Goal: Navigation & Orientation: Find specific page/section

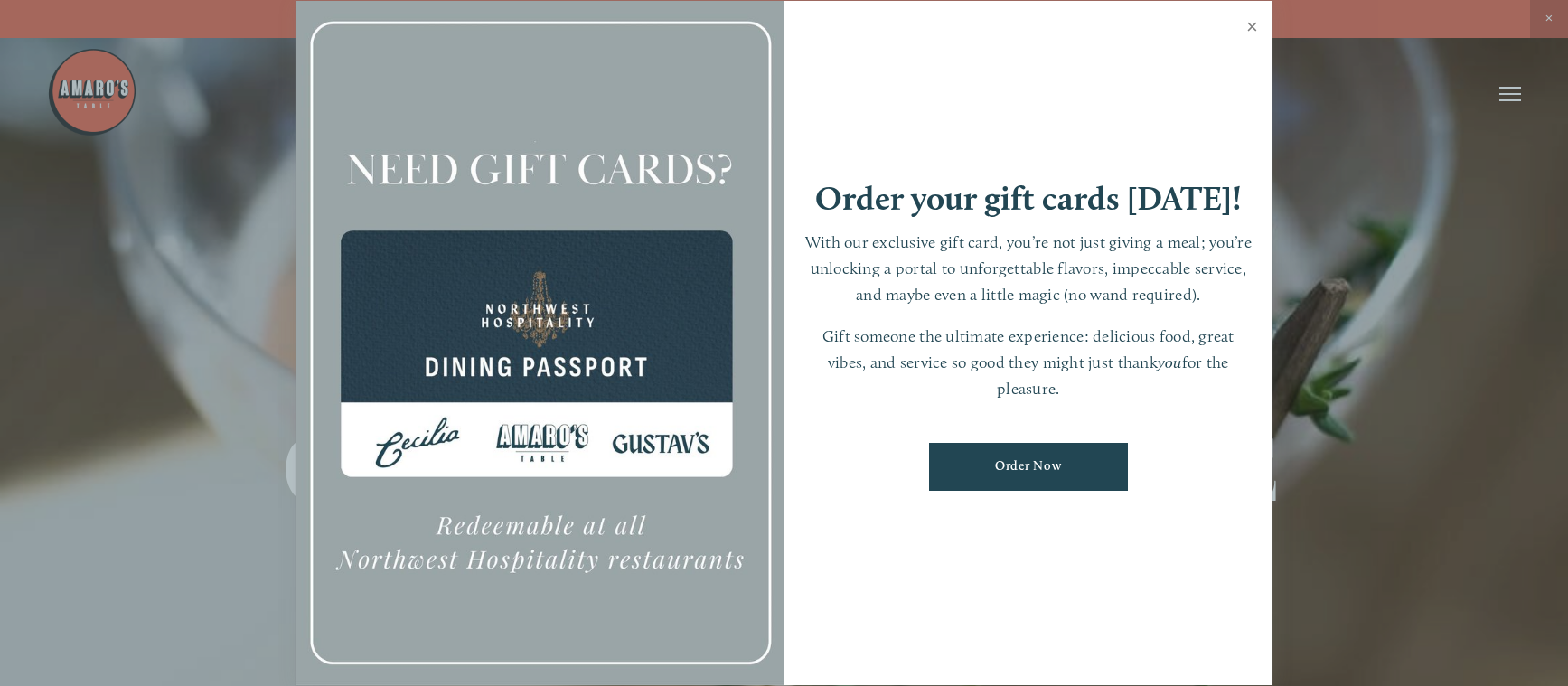
click at [1247, 25] on link "Close" at bounding box center [1252, 29] width 36 height 51
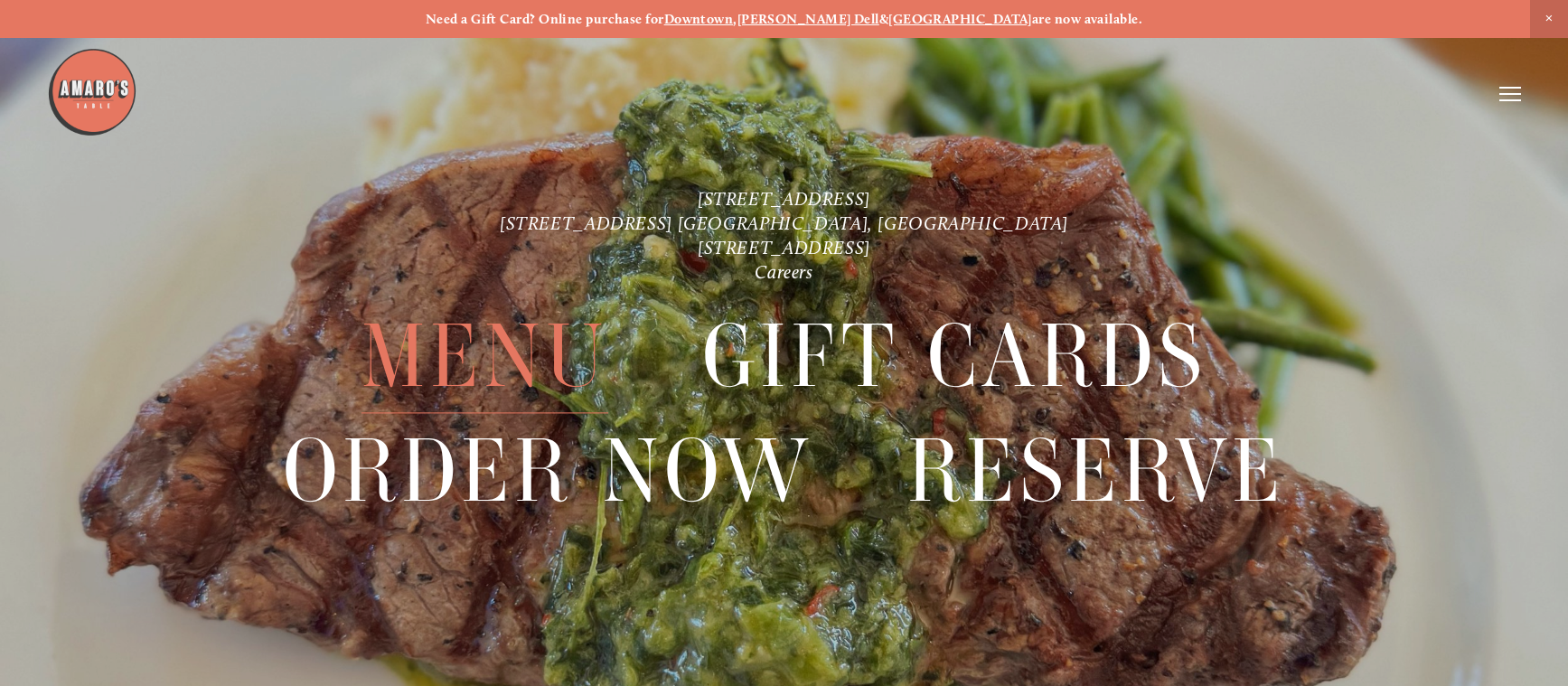
click at [448, 351] on span "Menu" at bounding box center [485, 355] width 247 height 114
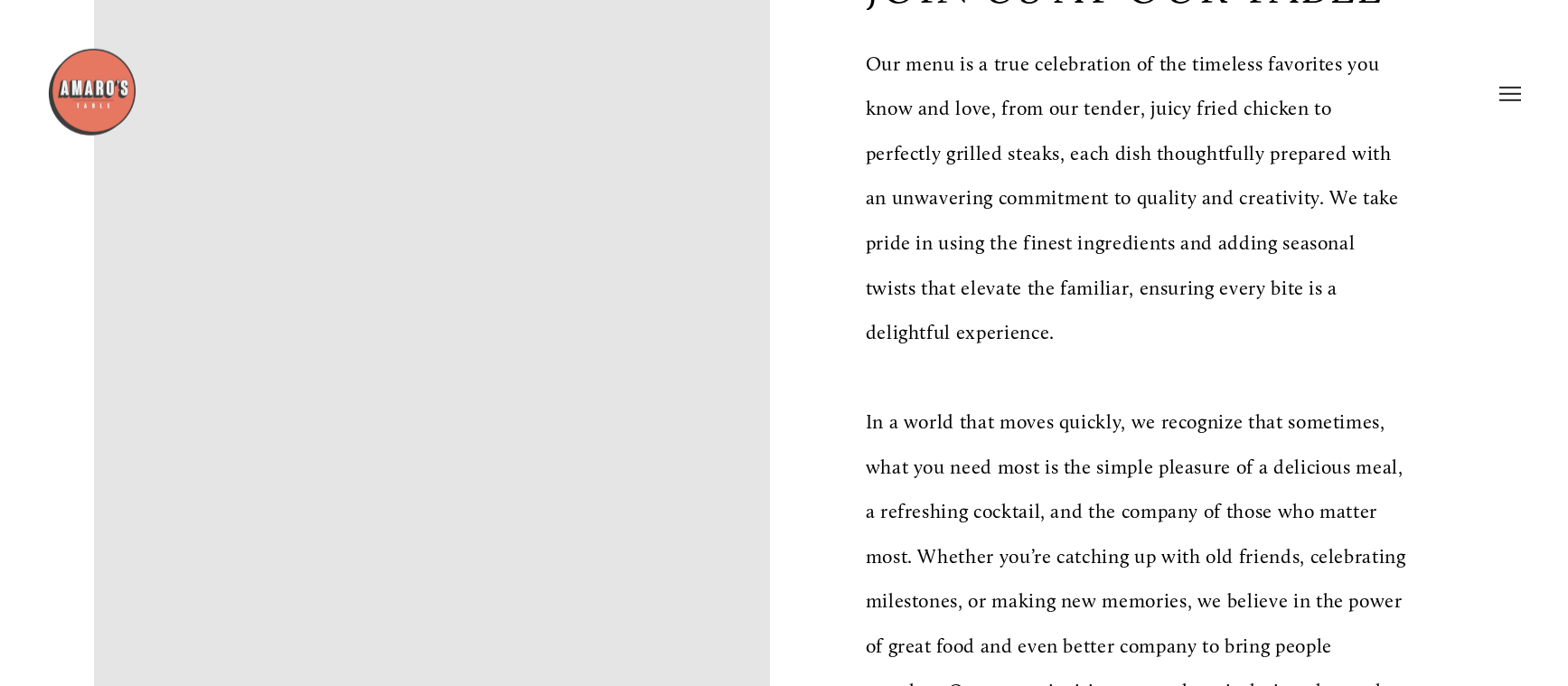
scroll to position [553, 0]
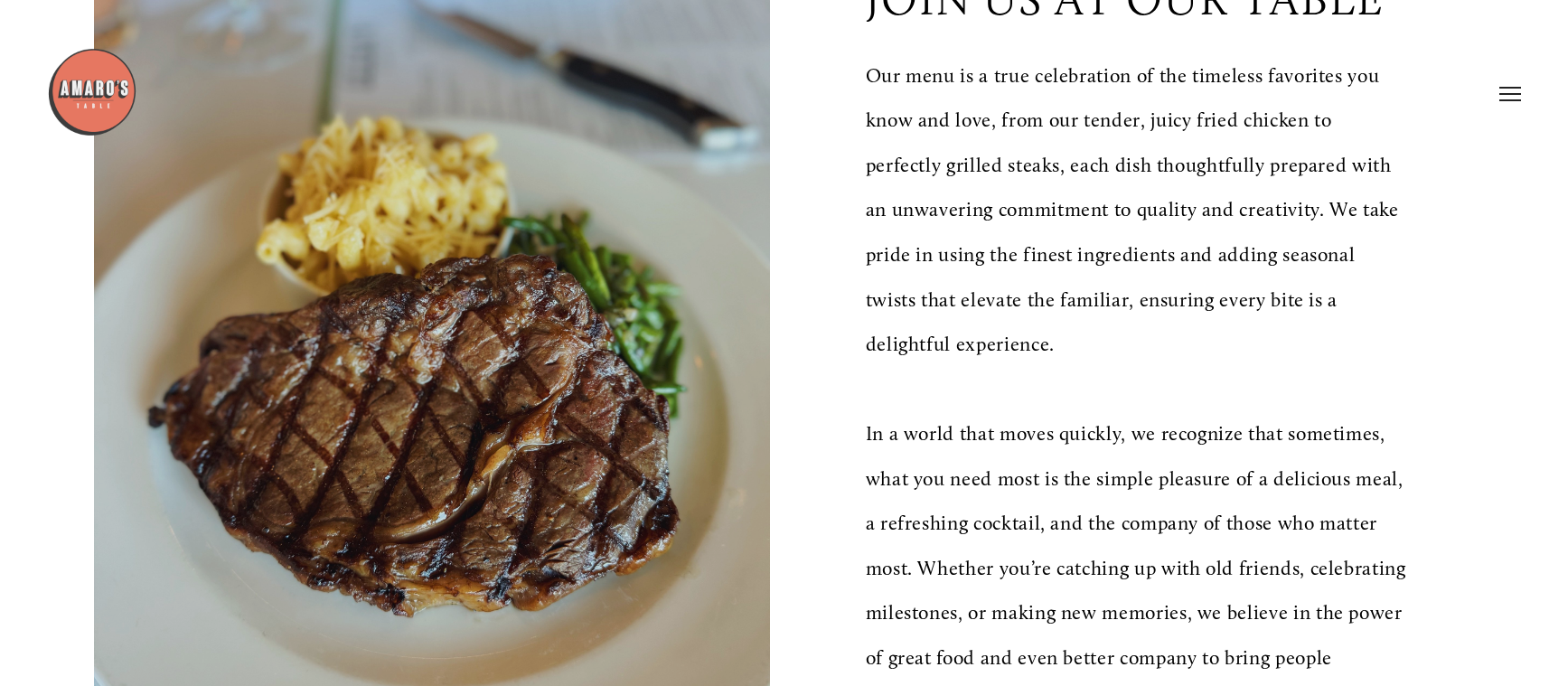
click at [1504, 90] on icon at bounding box center [1510, 93] width 22 height 16
click at [1316, 93] on span "Gallery" at bounding box center [1328, 93] width 44 height 16
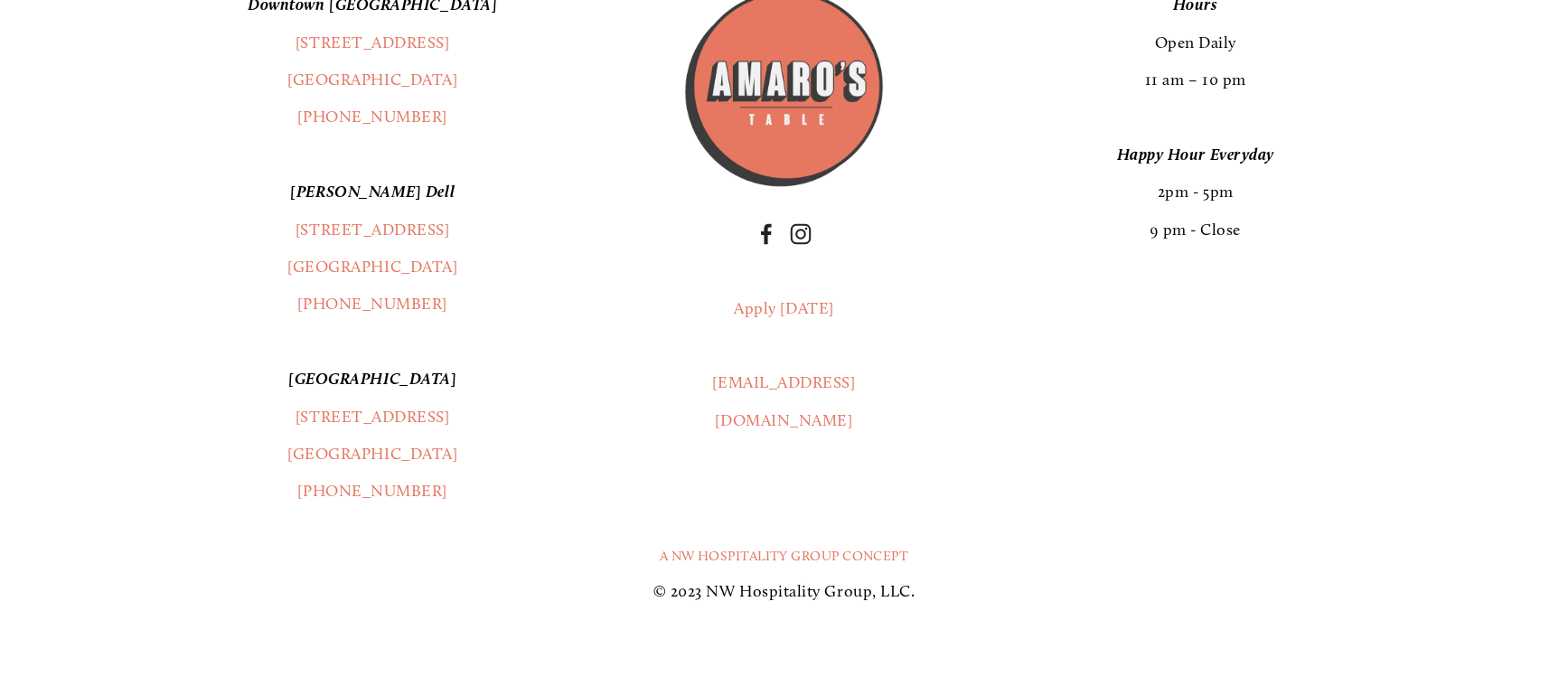
scroll to position [35155, 0]
